Goal: Navigation & Orientation: Go to known website

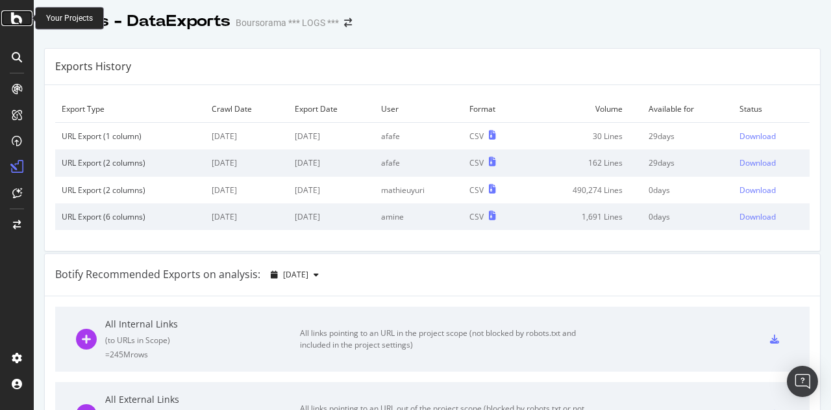
click at [18, 13] on icon at bounding box center [17, 18] width 12 height 16
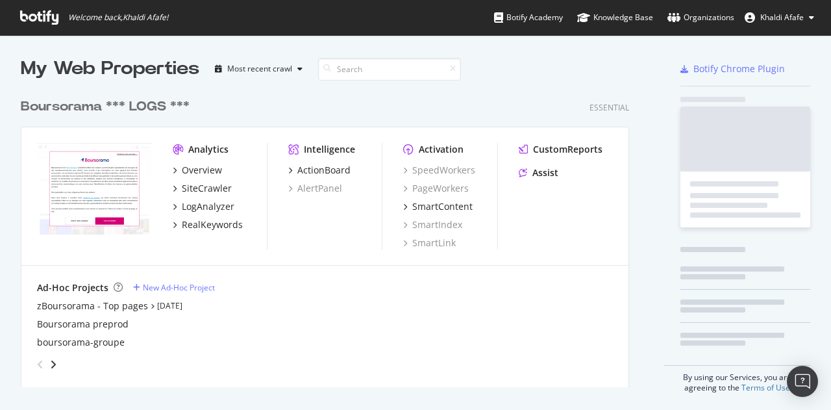
scroll to position [295, 609]
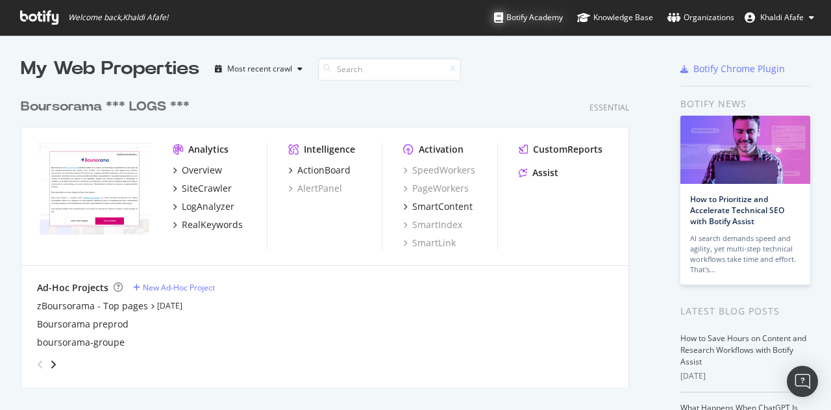
click at [558, 19] on div "Botify Academy" at bounding box center [528, 17] width 69 height 13
